Goal: Task Accomplishment & Management: Use online tool/utility

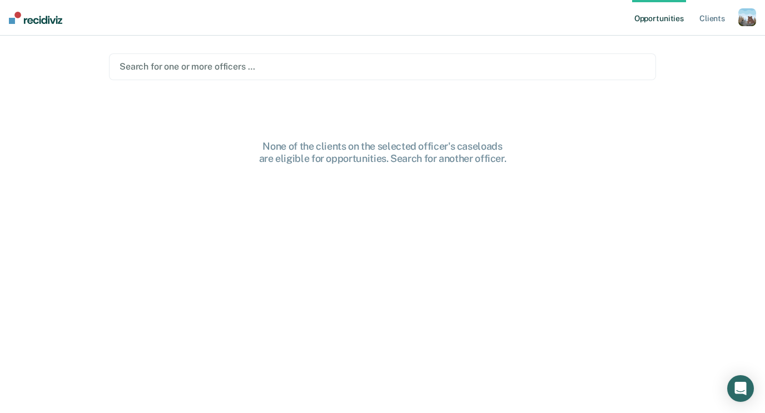
click at [743, 18] on div "button" at bounding box center [748, 17] width 18 height 18
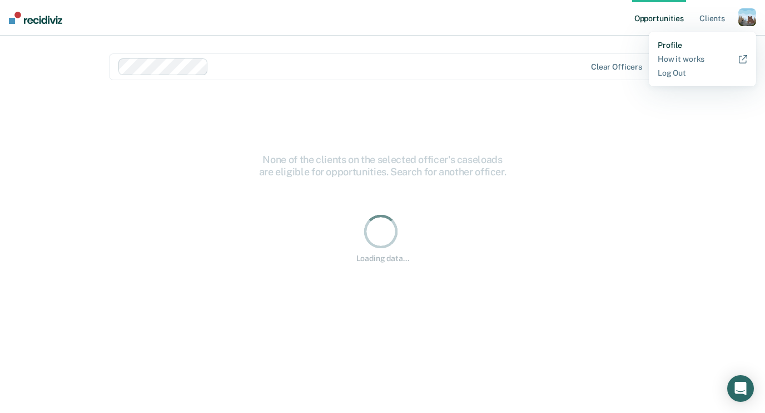
click at [676, 46] on link "Profile" at bounding box center [703, 45] width 90 height 9
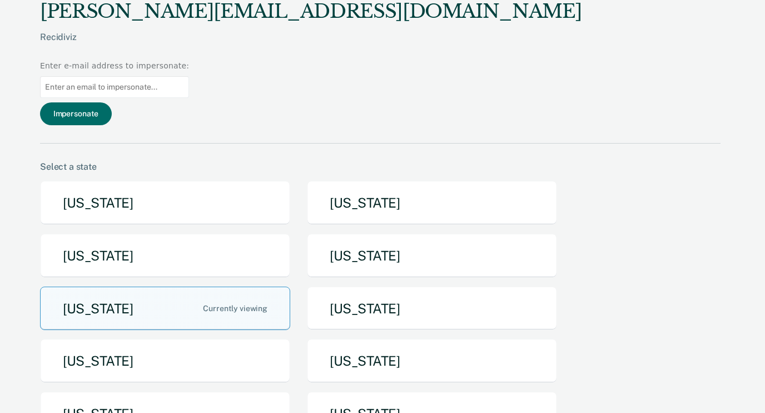
click at [189, 76] on input at bounding box center [114, 87] width 149 height 22
type input "[PERSON_NAME][EMAIL_ADDRESS][PERSON_NAME][US_STATE][DOMAIN_NAME]"
click at [112, 102] on button "Impersonate" at bounding box center [76, 113] width 72 height 23
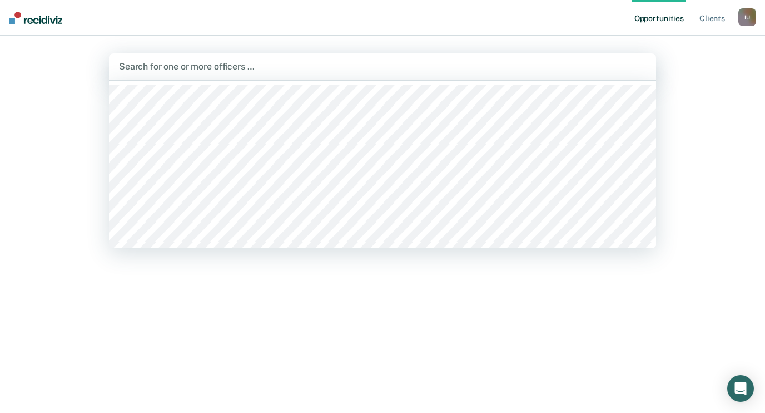
click at [225, 65] on div at bounding box center [382, 66] width 527 height 13
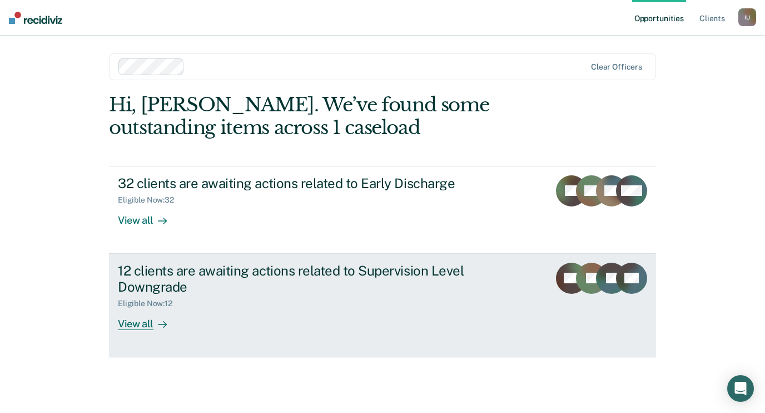
click at [221, 269] on div "12 clients are awaiting actions related to Supervision Level Downgrade" at bounding box center [313, 278] width 390 height 32
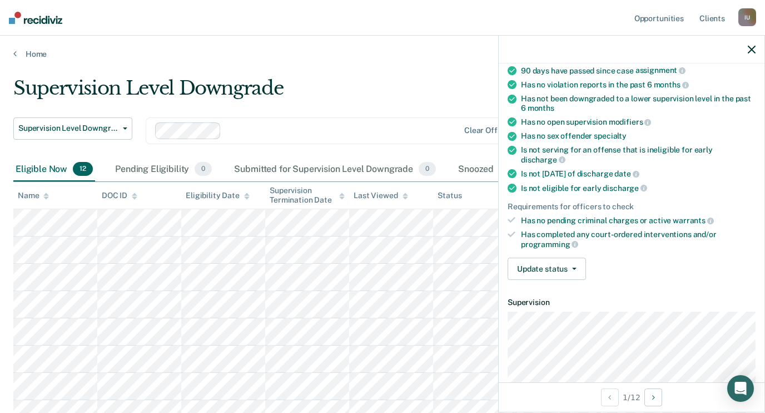
scroll to position [213, 0]
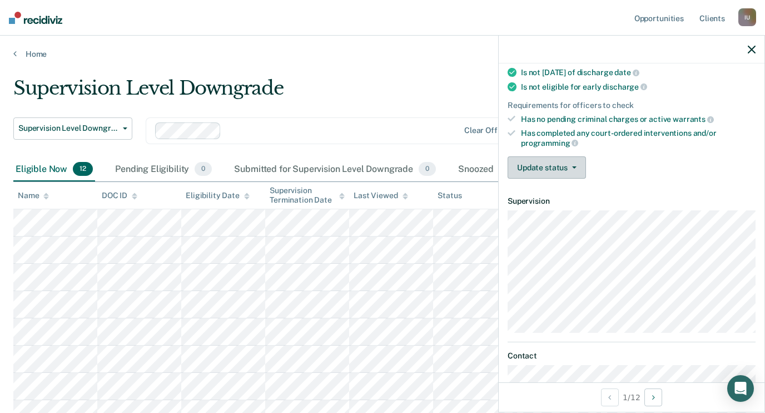
click at [560, 164] on button "Update status" at bounding box center [547, 167] width 78 height 22
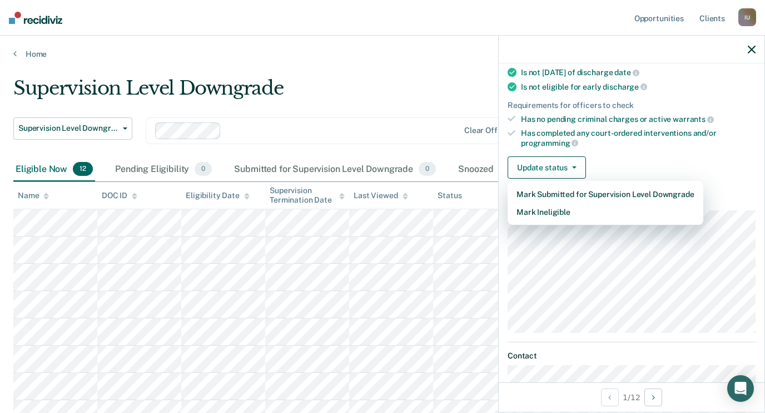
click at [607, 134] on div "Has completed any court-ordered interventions and/or programming" at bounding box center [638, 137] width 235 height 19
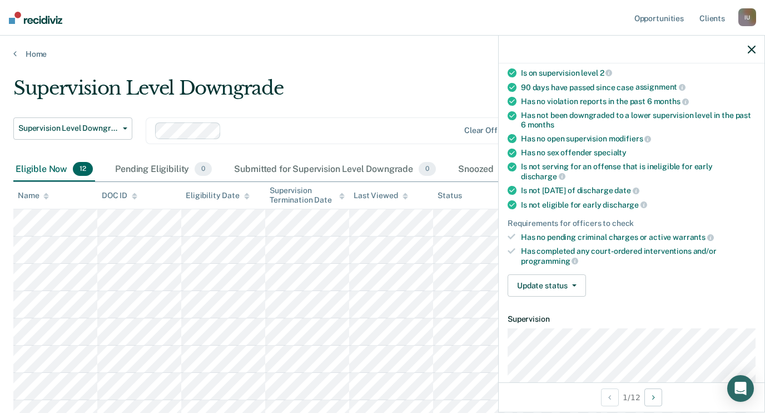
scroll to position [53, 0]
